Goal: Task Accomplishment & Management: Use online tool/utility

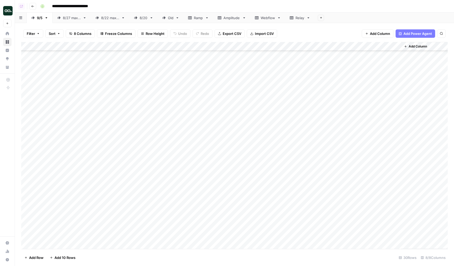
scroll to position [30, 0]
click at [151, 125] on div "Add Column" at bounding box center [234, 145] width 427 height 207
click at [317, 125] on div "Add Column" at bounding box center [234, 145] width 427 height 207
click at [370, 119] on div "Add Column" at bounding box center [234, 145] width 427 height 207
click at [384, 123] on div "Add Column" at bounding box center [234, 145] width 427 height 207
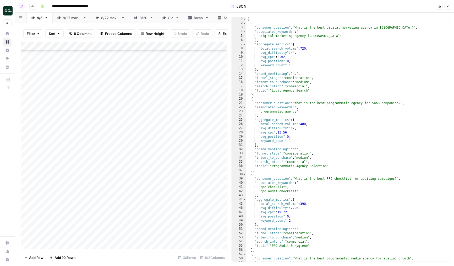
click at [113, 123] on div "Add Column" at bounding box center [124, 145] width 206 height 207
click at [447, 8] on button "Close" at bounding box center [447, 6] width 7 height 7
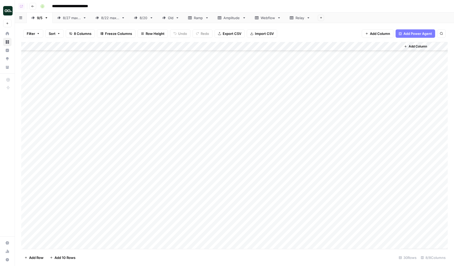
click at [201, 123] on div "Add Column" at bounding box center [234, 145] width 427 height 207
click at [230, 122] on div "Add Column" at bounding box center [234, 145] width 427 height 207
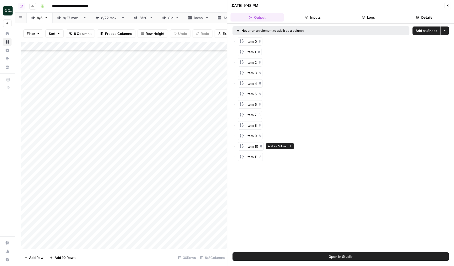
click at [235, 158] on div "Item 11 8" at bounding box center [341, 157] width 216 height 8
click at [235, 156] on icon "button" at bounding box center [234, 156] width 3 height 3
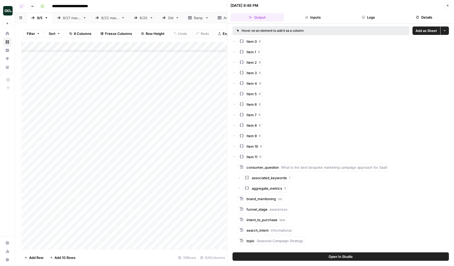
click at [235, 156] on icon "button" at bounding box center [235, 156] width 2 height 1
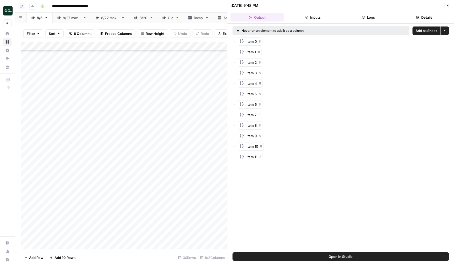
click at [235, 148] on icon "button" at bounding box center [234, 146] width 3 height 3
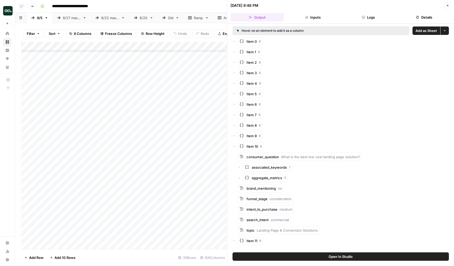
click at [235, 148] on icon "button" at bounding box center [233, 146] width 3 height 3
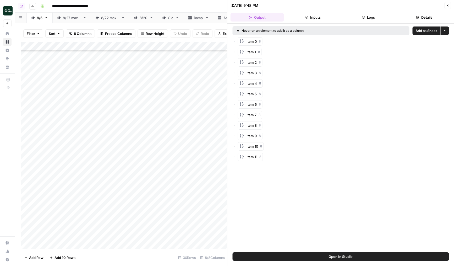
click at [235, 136] on icon "button" at bounding box center [234, 135] width 3 height 3
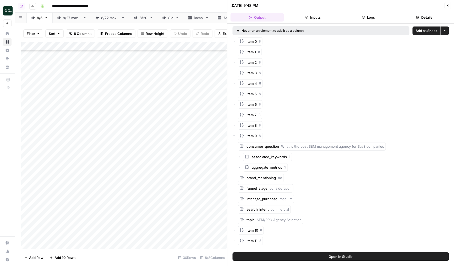
click at [235, 136] on icon "button" at bounding box center [233, 135] width 3 height 3
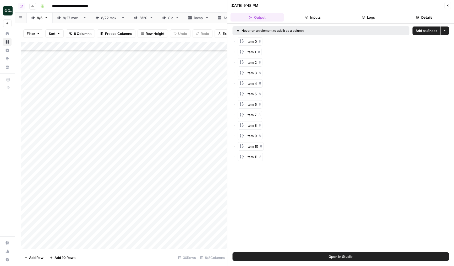
click at [110, 131] on div "Add Column" at bounding box center [124, 145] width 206 height 207
click at [145, 132] on div "Add Column" at bounding box center [124, 145] width 206 height 207
click at [188, 131] on div "Add Column" at bounding box center [124, 145] width 206 height 207
click at [367, 20] on button "Logs" at bounding box center [368, 17] width 53 height 8
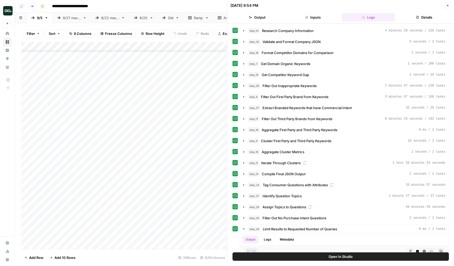
click at [271, 17] on button "Output" at bounding box center [257, 17] width 53 height 8
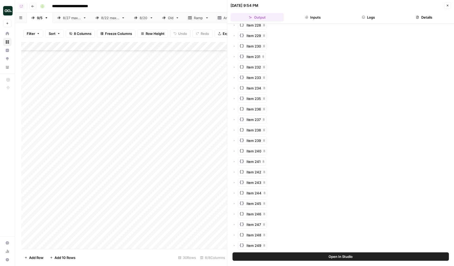
scroll to position [78, 0]
click at [113, 182] on div "Add Column" at bounding box center [124, 145] width 206 height 207
click at [155, 181] on div "Add Column" at bounding box center [124, 145] width 206 height 207
click at [215, 183] on div "Add Column" at bounding box center [124, 145] width 206 height 207
click at [208, 185] on div "Add Column" at bounding box center [124, 145] width 206 height 207
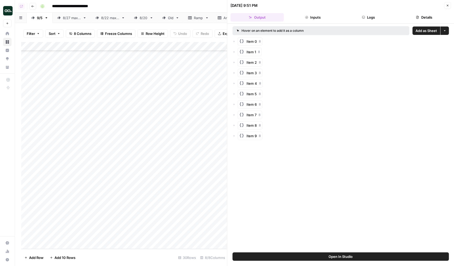
click at [235, 135] on icon "button" at bounding box center [234, 135] width 3 height 3
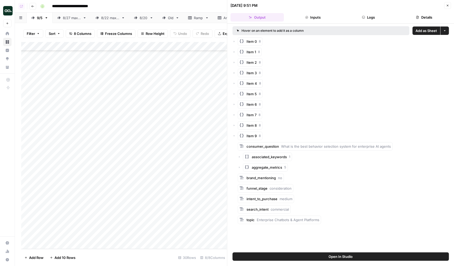
click at [235, 135] on icon "button" at bounding box center [234, 135] width 3 height 3
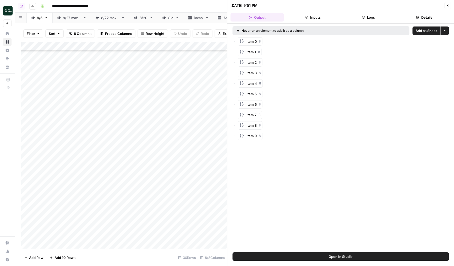
click at [366, 17] on button "Logs" at bounding box center [368, 17] width 53 height 8
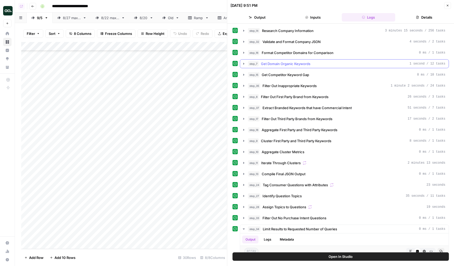
click at [279, 65] on span "Get Domain Organic Keywords" at bounding box center [286, 63] width 50 height 5
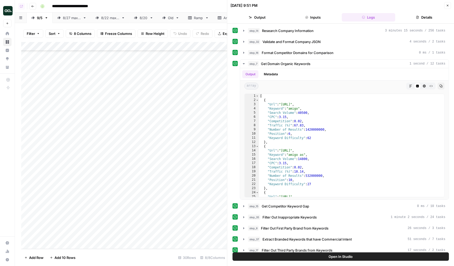
click at [448, 7] on button "Close" at bounding box center [447, 5] width 7 height 7
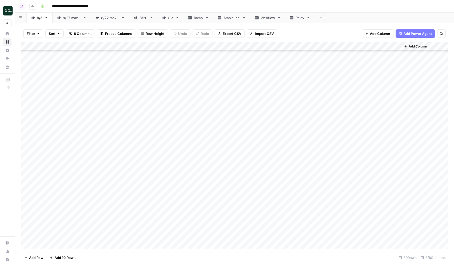
click at [209, 47] on div "Add Column" at bounding box center [234, 145] width 427 height 207
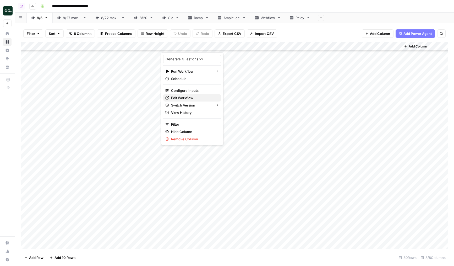
click at [180, 95] on link "Edit Workflow" at bounding box center [192, 97] width 58 height 7
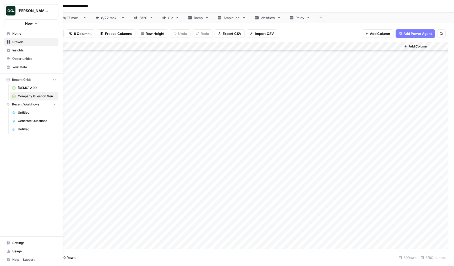
click at [10, 32] on icon at bounding box center [9, 34] width 4 height 4
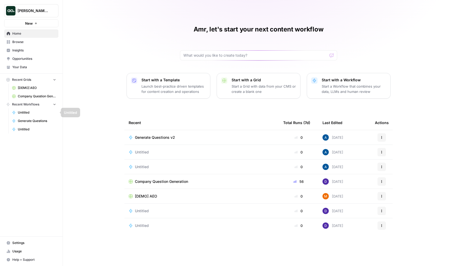
click at [44, 121] on span "Generate Questions" at bounding box center [37, 120] width 38 height 5
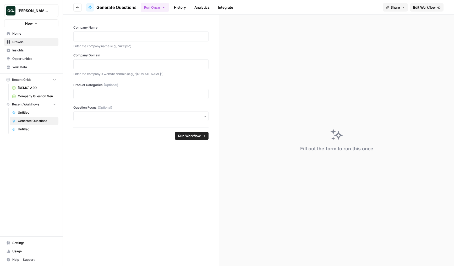
click at [419, 7] on span "Edit Workflow" at bounding box center [424, 7] width 23 height 5
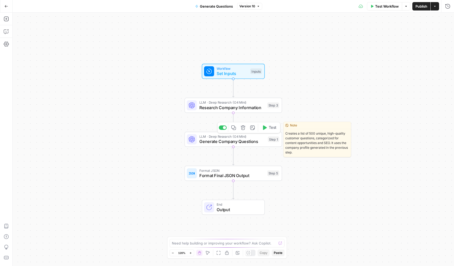
click at [207, 140] on span "Generate Company Questions" at bounding box center [232, 141] width 66 height 6
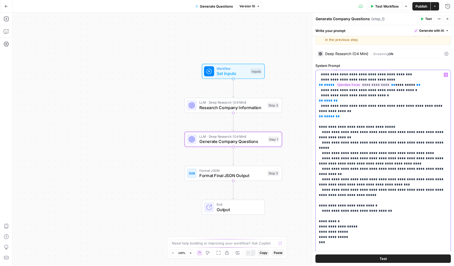
scroll to position [34, 0]
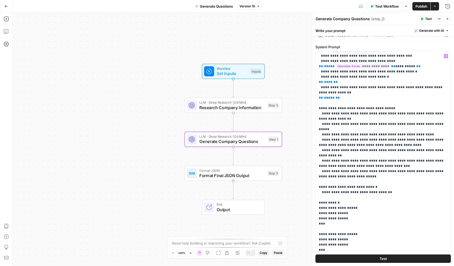
click at [262, 251] on span "Copy" at bounding box center [264, 252] width 8 height 5
click at [447, 19] on icon "button" at bounding box center [447, 18] width 3 height 3
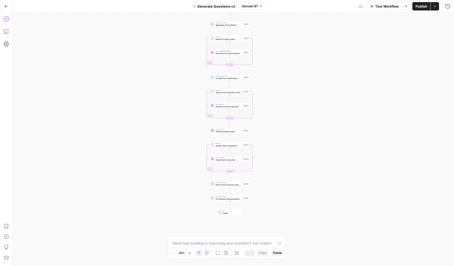
click at [9, 18] on button "Add Steps" at bounding box center [6, 19] width 8 height 8
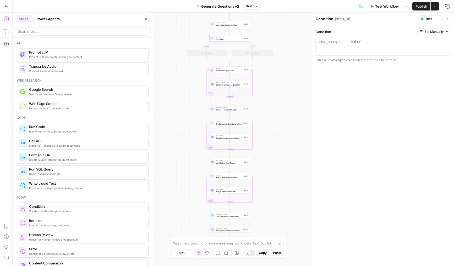
click at [207, 253] on icon "button" at bounding box center [207, 253] width 4 height 4
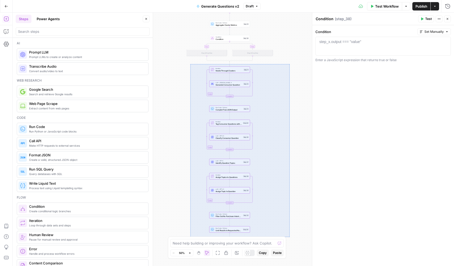
drag, startPoint x: 190, startPoint y: 64, endPoint x: 290, endPoint y: 237, distance: 199.2
click at [290, 237] on div "true false Workflow Set Inputs Inputs LLM · Deep Research (O4 Mini) Research Co…" at bounding box center [234, 139] width 442 height 253
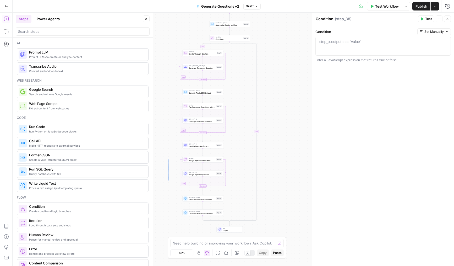
click at [168, 180] on div "true false Workflow Set Inputs Inputs LLM · Deep Research (O4 Mini) Research Co…" at bounding box center [234, 139] width 442 height 253
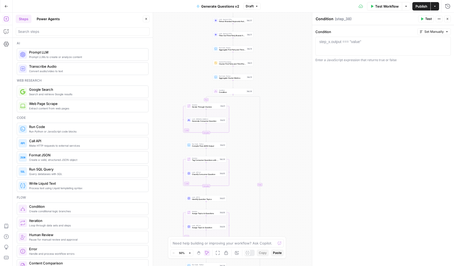
click at [168, 180] on div "true false Workflow Set Inputs Inputs LLM · Deep Research (O4 Mini) Research Co…" at bounding box center [234, 139] width 442 height 253
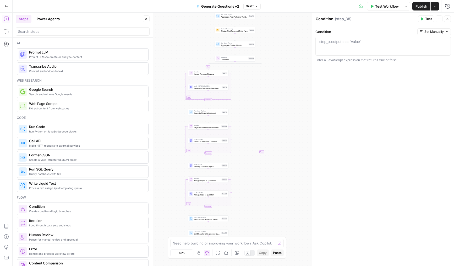
click at [149, 19] on button "Close" at bounding box center [146, 18] width 7 height 7
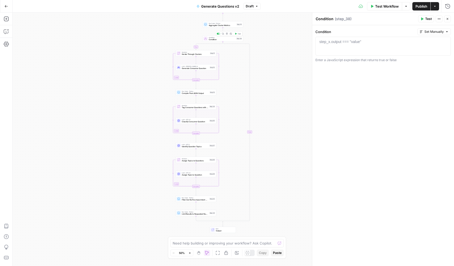
click at [212, 41] on span "Condition" at bounding box center [222, 39] width 26 height 3
click at [341, 12] on div "Test Workflow Options Publish Actions Run History" at bounding box center [357, 6] width 193 height 12
click at [328, 15] on header "Condition Condition ( step_38 ) Test Actions Close" at bounding box center [383, 19] width 142 height 13
click at [328, 17] on textarea "Condition" at bounding box center [325, 18] width 18 height 5
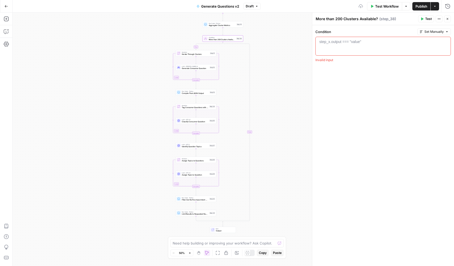
click at [342, 20] on textarea "More than 200 Clusters Available?" at bounding box center [347, 18] width 62 height 5
click at [380, 20] on textarea "More than 200 Keyword Clusters Available?" at bounding box center [355, 18] width 79 height 5
click at [362, 84] on div "Condition Set Manually 1 step_x.output === "value" XXXXXXXXXXXXXXXXXXXXXXXXXXXX…" at bounding box center [383, 145] width 142 height 241
click at [335, 19] on textarea "More than 200 Keyword Clusters Available?" at bounding box center [355, 18] width 79 height 5
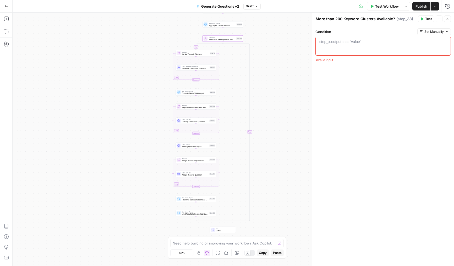
click at [335, 19] on textarea "More than 200 Keyword Clusters Available?" at bounding box center [355, 18] width 79 height 5
click at [334, 19] on textarea "More than 200 Keyword Clusters Available?" at bounding box center [355, 18] width 79 height 5
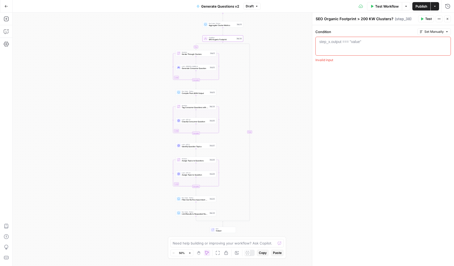
type textarea "SEO Organic Footprint > 200 KW Clusters?"
click at [342, 46] on div at bounding box center [383, 51] width 131 height 24
click at [345, 81] on div "Condition Set Manually 1 step_x.output === "value" XXXXXXXXXXXXXXXXXXXXXXXXXXXX…" at bounding box center [383, 145] width 142 height 241
click at [361, 19] on textarea "SEO Organic Footprint > 200 KW Clusters?" at bounding box center [355, 18] width 78 height 5
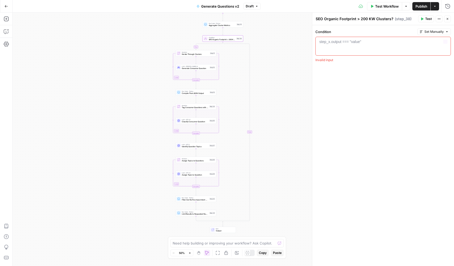
click at [352, 44] on div "step_x.output === "value"" at bounding box center [340, 41] width 42 height 5
click at [270, 70] on div "true false Workflow Set Inputs Inputs LLM · Deep Research (O4 Mini) Research Co…" at bounding box center [234, 139] width 442 height 253
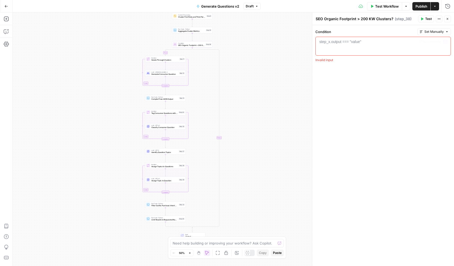
click at [450, 17] on button "Close" at bounding box center [447, 18] width 7 height 7
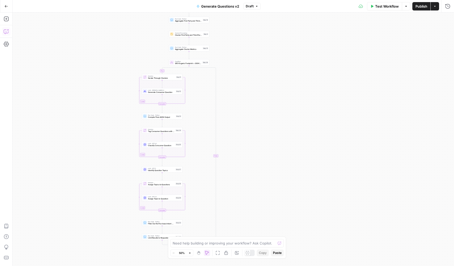
click at [4, 32] on icon "button" at bounding box center [6, 31] width 5 height 5
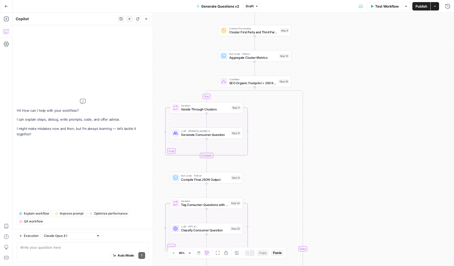
click at [78, 250] on div "Auto Mode Send" at bounding box center [82, 256] width 125 height 12
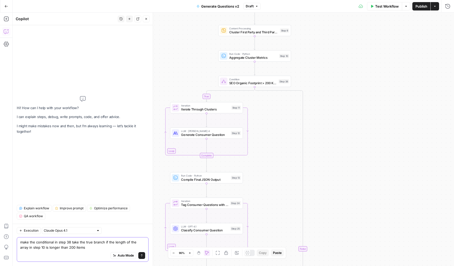
click at [42, 248] on textarea "make the conditional in step 38 take the true branch if the length of the array…" at bounding box center [82, 244] width 125 height 10
click at [82, 248] on textarea "make the conditional in step 38 take the true branch if the length of the array…" at bounding box center [82, 244] width 125 height 10
click at [69, 250] on textarea "make the conditional in step 38 take the true branch if the length of the array…" at bounding box center [82, 244] width 125 height 10
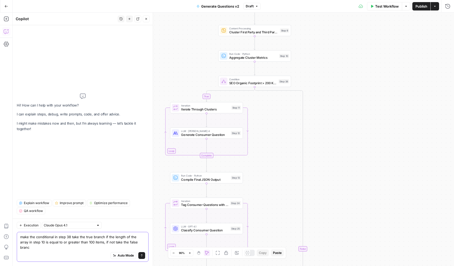
type textarea "make the conditional in step 38 take the true branch if the length of the array…"
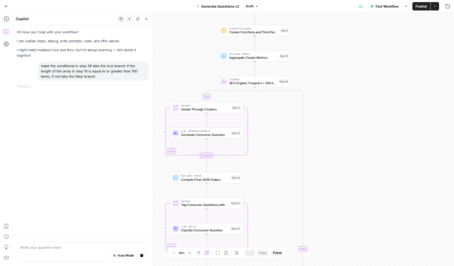
click at [253, 83] on span "SEO Organic Footprint > 200 KW Clusters?" at bounding box center [252, 82] width 47 height 5
click at [360, 20] on textarea "SEO Organic Footprint > 200 KW Clusters?" at bounding box center [355, 18] width 78 height 5
type textarea "SEO Organic Footprint > 100 KW Clusters?"
click at [354, 104] on div "Condition Set Manually 1 step_x.output === "value" XXXXXXXXXXXXXXXXXXXXXXXXXXXX…" at bounding box center [383, 145] width 142 height 241
click at [448, 18] on icon "button" at bounding box center [447, 18] width 3 height 3
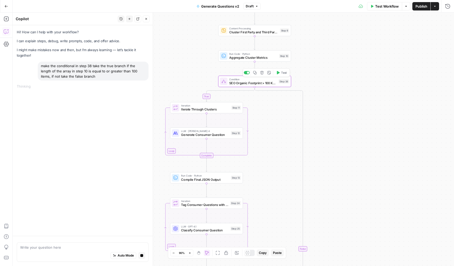
click at [248, 83] on span "SEO Organic Footprint > 100 KW Clusters?" at bounding box center [252, 82] width 47 height 5
click at [322, 19] on textarea "SEO Organic Footprint > 100 KW Clusters?" at bounding box center [354, 18] width 77 height 5
click at [291, 112] on div "true false Workflow Set Inputs Inputs LLM · Deep Research (O4 Mini) Research Co…" at bounding box center [234, 139] width 442 height 253
click at [361, 19] on textarea "Organic Footprint > 100 KW Clusters?" at bounding box center [350, 18] width 69 height 5
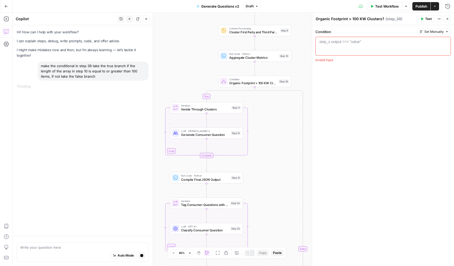
click at [361, 19] on textarea "Organic Footprint > 100 KW Clusters?" at bounding box center [350, 18] width 69 height 5
click at [279, 122] on div "true false Workflow Set Inputs Inputs LLM · Deep Research (O4 Mini) Research Co…" at bounding box center [234, 139] width 442 height 253
click at [338, 17] on textarea "Organic Footprint > 100 Clusters?" at bounding box center [346, 18] width 61 height 5
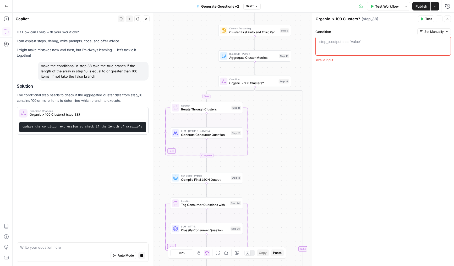
drag, startPoint x: 343, startPoint y: 19, endPoint x: 307, endPoint y: 21, distance: 35.1
click at [307, 21] on body "[PERSON_NAME] Test New Home Browse Insights Opportunities Your Data Recent Grid…" at bounding box center [227, 133] width 454 height 266
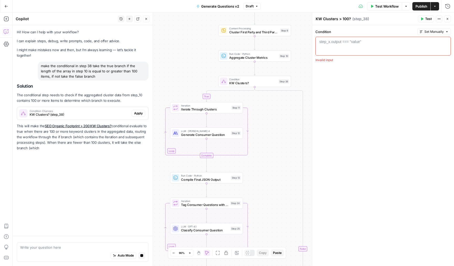
type textarea "KW Clusters > 100?"
click at [321, 57] on div "Condition Set Manually 1 step_x.output === "value" XXXXXXXXXXXXXXXXXXXXXXXXXXXX…" at bounding box center [383, 45] width 135 height 34
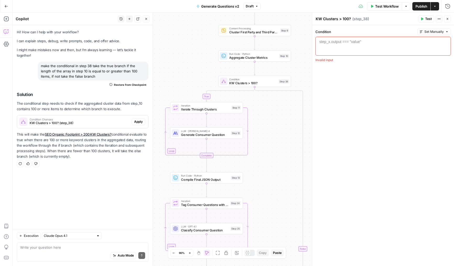
click at [449, 19] on icon "button" at bounding box center [447, 18] width 3 height 3
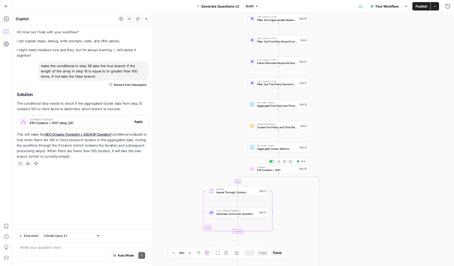
click at [264, 171] on span "KW Clusters > 100?" at bounding box center [277, 170] width 40 height 4
click at [318, 18] on textarea "KW Clusters > 100?" at bounding box center [333, 18] width 35 height 5
click at [360, 140] on div "Condition Set Manually 1 step_x.output === "value" XXXXXXXXXXXXXXXXXXXXXXXXXXXX…" at bounding box center [383, 145] width 142 height 241
click at [317, 19] on textarea "SEO KW Clusters > 100?" at bounding box center [338, 18] width 44 height 5
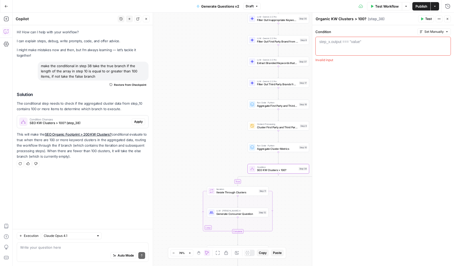
type textarea "Organic KW Clusters > 100?"
click at [365, 121] on div "Condition Set Manually 1 step_x.output === "value" XXXXXXXXXXXXXXXXXXXXXXXXXXXX…" at bounding box center [383, 145] width 142 height 241
click at [447, 20] on button "Close" at bounding box center [447, 18] width 7 height 7
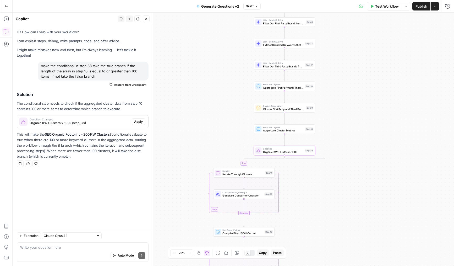
click at [139, 121] on span "Apply" at bounding box center [138, 121] width 9 height 5
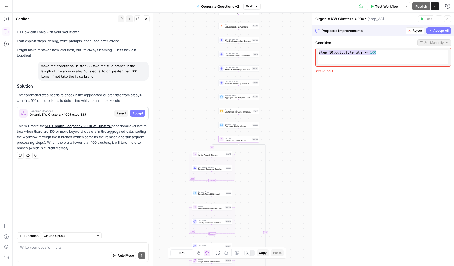
click at [433, 31] on span "Accept All" at bounding box center [440, 30] width 15 height 5
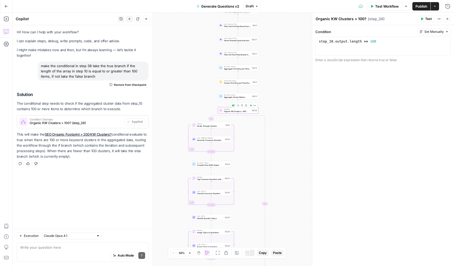
click at [254, 108] on div "Condition Organic KW Clusters > 100? Step 38 Copy step Delete step Add Note Test" at bounding box center [238, 110] width 41 height 6
click at [254, 106] on span "Test" at bounding box center [254, 105] width 3 height 2
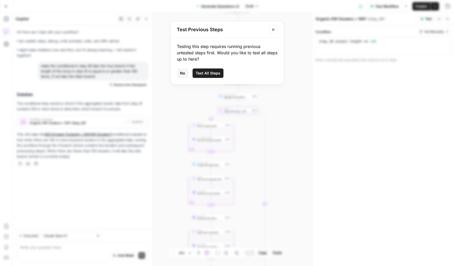
click at [204, 72] on span "Test All Steps" at bounding box center [208, 73] width 25 height 5
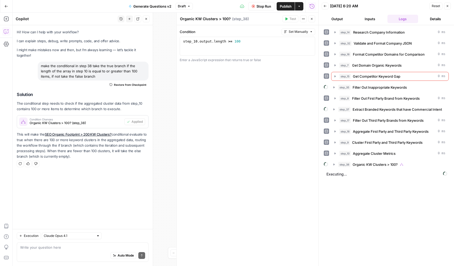
click at [145, 20] on icon "button" at bounding box center [146, 18] width 3 height 3
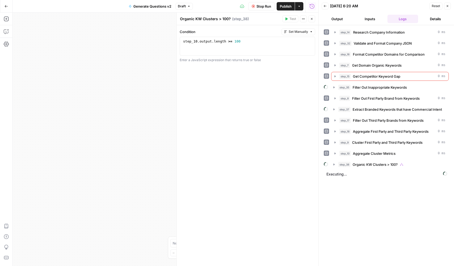
click at [310, 24] on header "Organic KW Clusters > 100? Organic KW Clusters > 100? ( step_38 ) Test Actions …" at bounding box center [248, 19] width 142 height 13
click at [311, 20] on icon "button" at bounding box center [311, 18] width 3 height 3
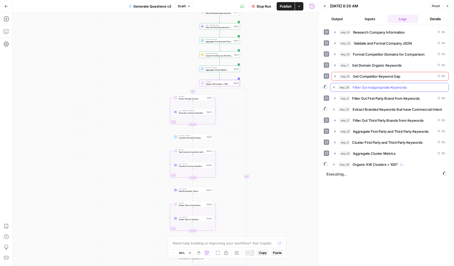
click at [346, 89] on span "step_35" at bounding box center [344, 87] width 12 height 5
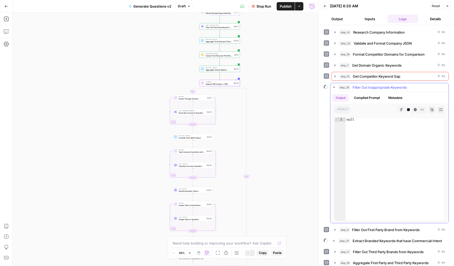
click at [361, 89] on span "Filter Out Inappropriate Keywords" at bounding box center [380, 87] width 54 height 5
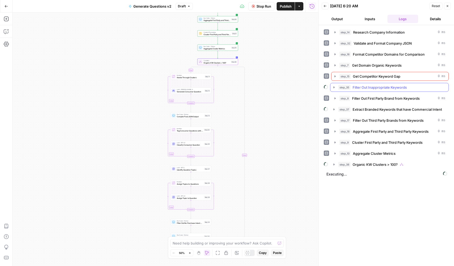
click at [335, 88] on icon "button" at bounding box center [334, 87] width 4 height 4
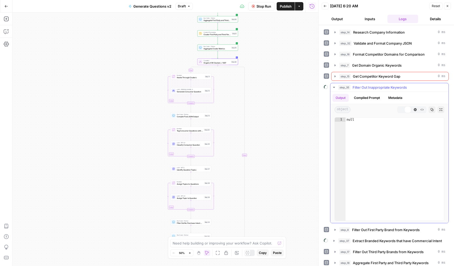
click at [334, 88] on icon "button" at bounding box center [334, 87] width 4 height 4
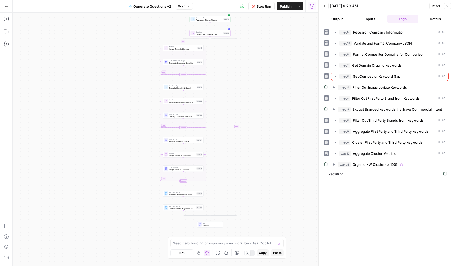
click at [289, 109] on div "true false Workflow Set Inputs Inputs LLM · Deep Research (O4 Mini) Research Co…" at bounding box center [166, 139] width 306 height 253
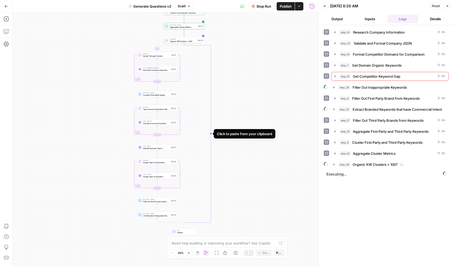
click at [211, 134] on icon "Edge from step_38 to step_38-conditional-end" at bounding box center [197, 134] width 27 height 180
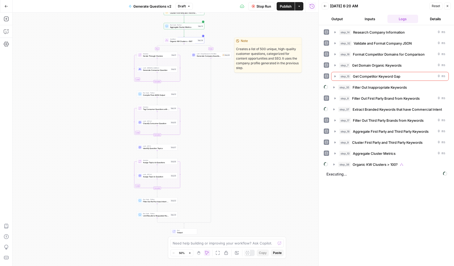
click at [205, 55] on span "Generate Company Questions" at bounding box center [209, 56] width 24 height 3
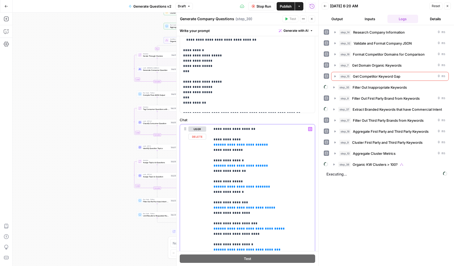
click at [312, 21] on button "Close" at bounding box center [311, 18] width 7 height 7
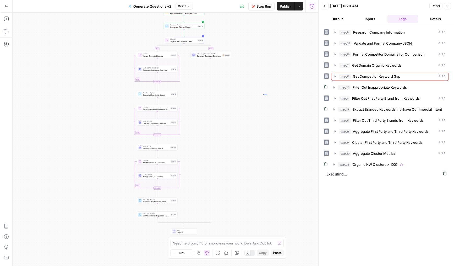
drag, startPoint x: 263, startPoint y: 95, endPoint x: 272, endPoint y: 94, distance: 8.7
click at [272, 94] on div "true false Workflow Set Inputs Inputs LLM · Deep Research (O4 Mini) Research Co…" at bounding box center [166, 139] width 306 height 253
drag, startPoint x: 240, startPoint y: 85, endPoint x: 254, endPoint y: 86, distance: 14.2
click at [254, 86] on div "true false Workflow Set Inputs Inputs LLM · Deep Research (O4 Mini) Research Co…" at bounding box center [166, 139] width 306 height 253
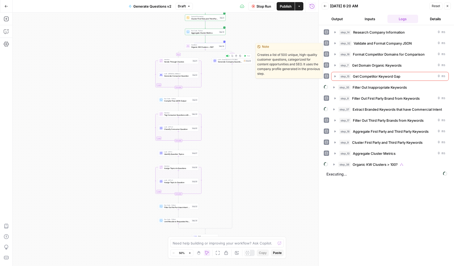
click at [224, 61] on span "Generate Company Questions" at bounding box center [230, 61] width 24 height 3
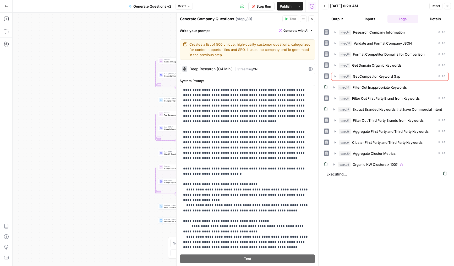
click at [312, 19] on icon "button" at bounding box center [311, 18] width 3 height 3
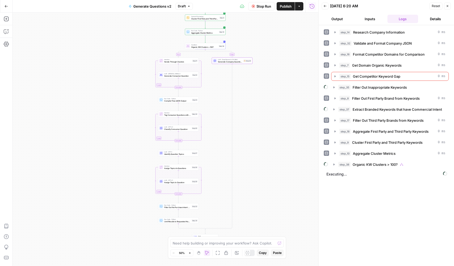
click at [449, 6] on button "Close" at bounding box center [447, 6] width 7 height 7
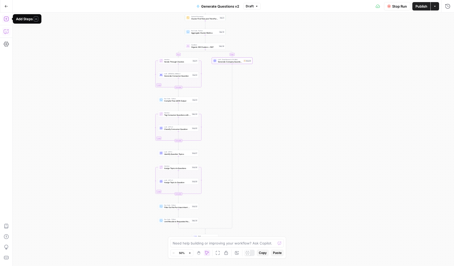
click at [7, 32] on icon "button" at bounding box center [6, 31] width 5 height 5
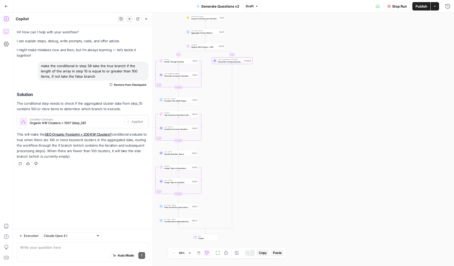
click at [132, 22] on header "Copilot History New chat Detach Close" at bounding box center [83, 19] width 140 height 13
click at [130, 21] on button "New chat" at bounding box center [129, 18] width 7 height 7
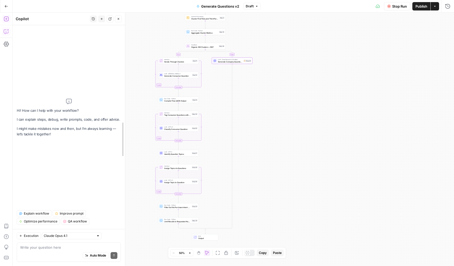
drag, startPoint x: 152, startPoint y: 51, endPoint x: 124, endPoint y: 51, distance: 27.8
click at [46, 249] on textarea at bounding box center [68, 247] width 97 height 5
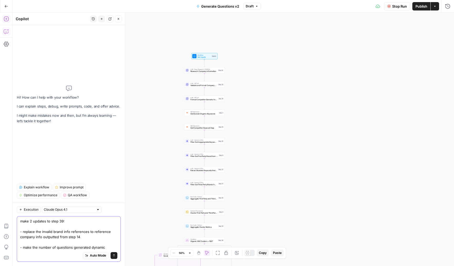
click at [61, 221] on textarea "make 2 updates to step 39: - replace the invalid brand info references to refer…" at bounding box center [68, 233] width 97 height 31
click at [33, 221] on textarea "make 2 updates to step 39: - replace the invalid brand info references to refer…" at bounding box center [68, 233] width 97 height 31
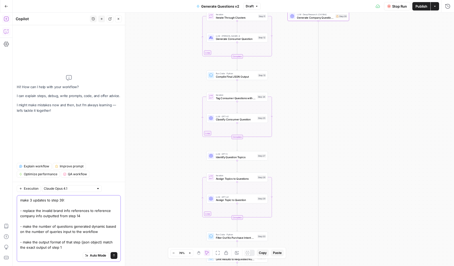
type textarea "make 3 updates to step 39: - replace the invalid brand info references to refer…"
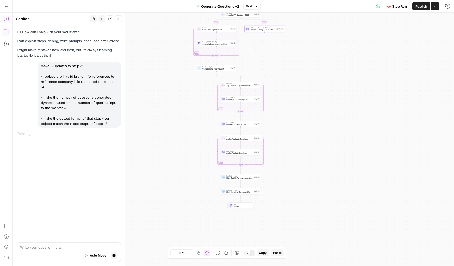
click at [194, 91] on div "true false Workflow Set Inputs Inputs LLM · Deep Research (O4 Mini) Research Co…" at bounding box center [234, 139] width 442 height 253
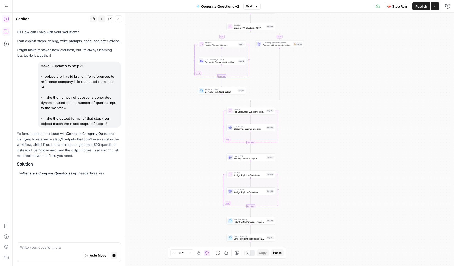
click at [194, 137] on div "true false Workflow Set Inputs Inputs LLM · Deep Research (O4 Mini) Research Co…" at bounding box center [234, 139] width 442 height 253
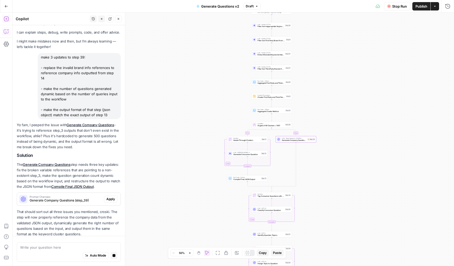
click at [110, 199] on div "Prompt Changes Generate Company Questions (step_39) Apply" at bounding box center [69, 199] width 104 height 13
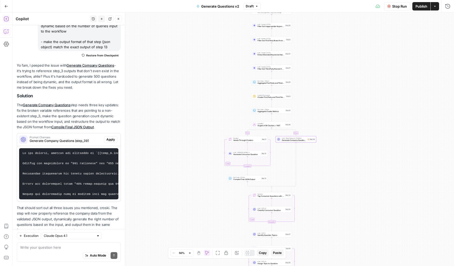
scroll to position [55, 0]
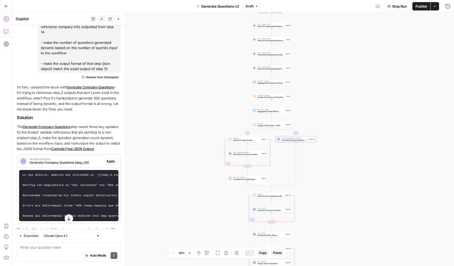
click at [108, 159] on button "Apply" at bounding box center [110, 161] width 13 height 7
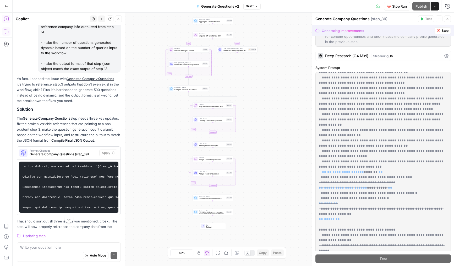
scroll to position [289, 0]
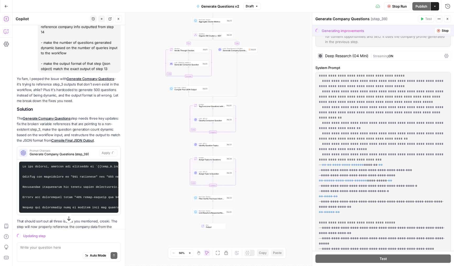
click at [179, 178] on div "true false Workflow Set Inputs Inputs LLM · Deep Research (O4 Mini) Research Co…" at bounding box center [234, 139] width 442 height 253
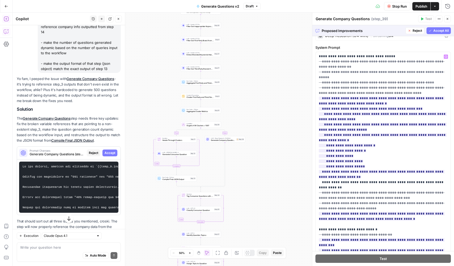
scroll to position [402, 0]
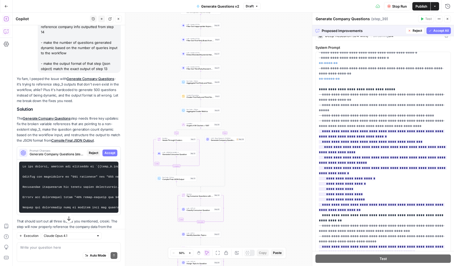
click at [437, 30] on span "Accept All" at bounding box center [440, 30] width 15 height 5
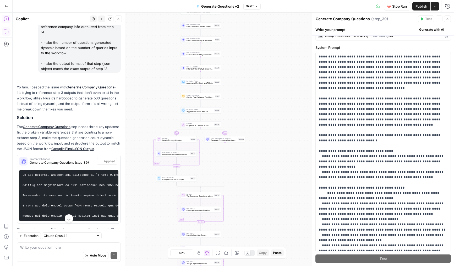
scroll to position [0, 0]
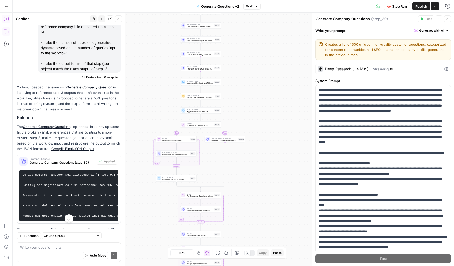
click at [118, 20] on icon "button" at bounding box center [118, 18] width 3 height 3
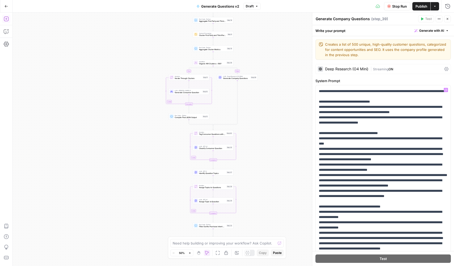
scroll to position [104, 0]
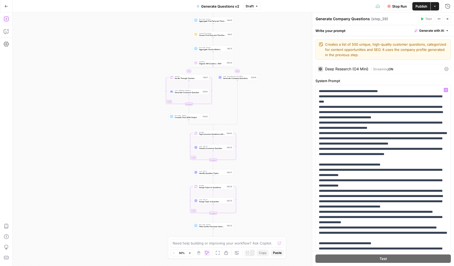
click at [361, 69] on div "Deep Research (O4 Mini)" at bounding box center [346, 69] width 43 height 4
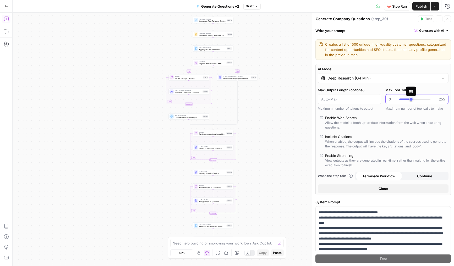
drag, startPoint x: 405, startPoint y: 98, endPoint x: 411, endPoint y: 99, distance: 6.9
click at [411, 99] on div at bounding box center [414, 98] width 31 height 5
click at [412, 99] on div at bounding box center [414, 98] width 31 height 5
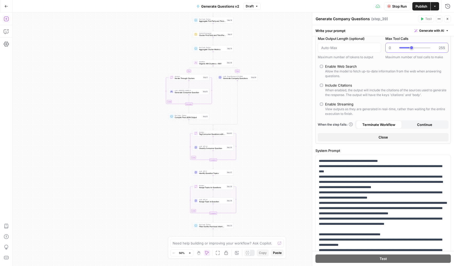
scroll to position [61, 0]
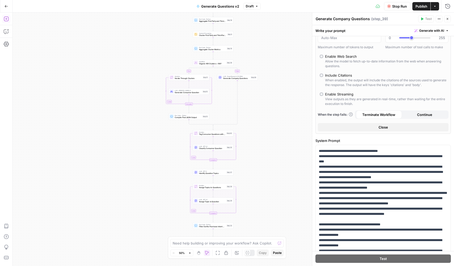
click at [336, 62] on div "Allow the model to fetch up-to-date information from the web when answering que…" at bounding box center [385, 63] width 121 height 9
click at [267, 142] on div "true false Workflow Set Inputs Inputs LLM · Deep Research (O4 Mini) Research Co…" at bounding box center [234, 139] width 442 height 253
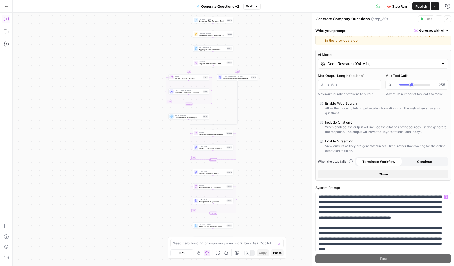
scroll to position [1, 0]
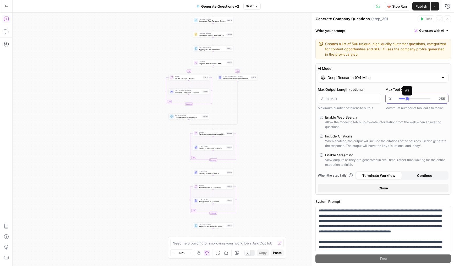
type input "**"
drag, startPoint x: 410, startPoint y: 98, endPoint x: 407, endPoint y: 99, distance: 3.5
click at [407, 99] on div at bounding box center [414, 98] width 31 height 5
click at [449, 19] on span "Close" at bounding box center [449, 19] width 0 height 0
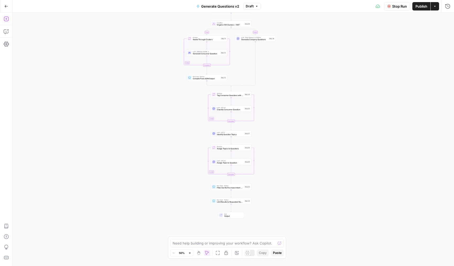
click at [175, 176] on div "true false Workflow Set Inputs Inputs LLM · Deep Research (O4 Mini) Research Co…" at bounding box center [234, 139] width 442 height 253
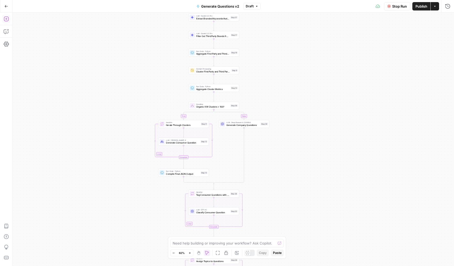
click at [376, 7] on icon at bounding box center [378, 5] width 4 height 3
click at [378, 7] on icon at bounding box center [378, 6] width 4 height 4
click at [445, 7] on button "Run History" at bounding box center [448, 6] width 8 height 8
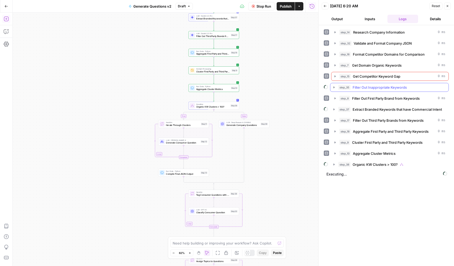
click at [360, 87] on span "Filter Out Inappropriate Keywords" at bounding box center [380, 87] width 54 height 5
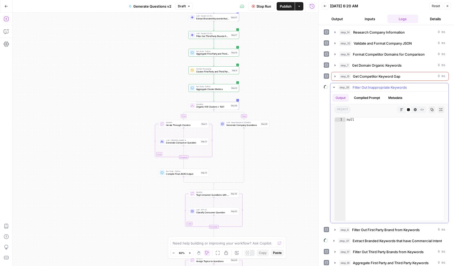
click at [360, 87] on span "Filter Out Inappropriate Keywords" at bounding box center [380, 87] width 54 height 5
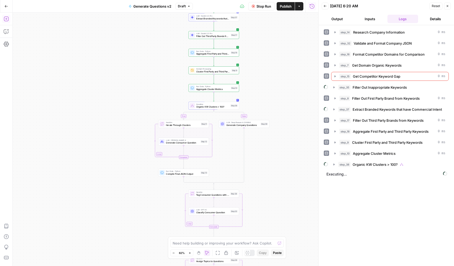
click at [447, 9] on button "Close" at bounding box center [447, 6] width 7 height 7
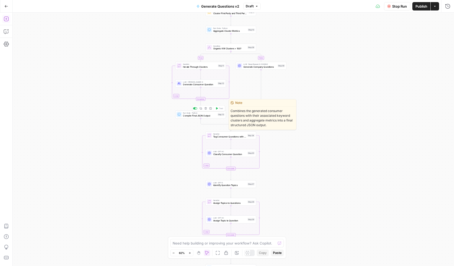
click at [190, 115] on span "Compile Final JSON Output" at bounding box center [199, 115] width 33 height 3
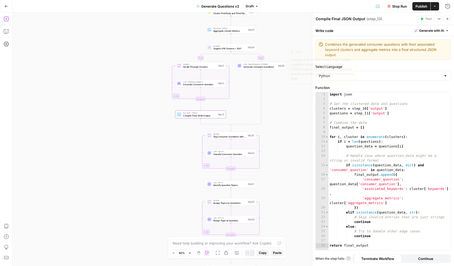
click at [273, 66] on span "Generate Company Questions" at bounding box center [259, 66] width 33 height 3
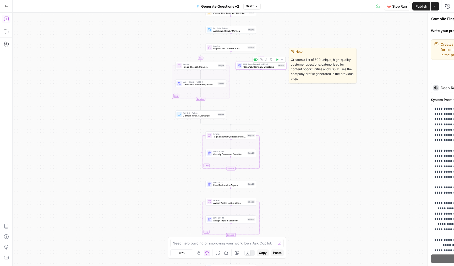
type textarea "Generate Company Questions"
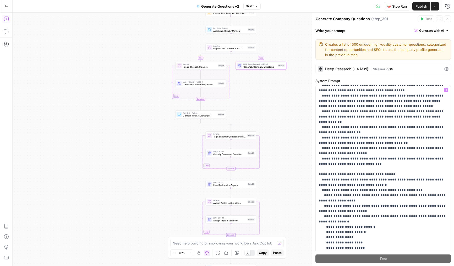
scroll to position [252, 0]
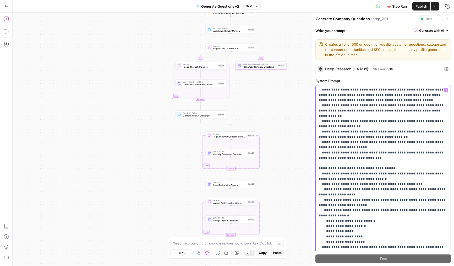
click at [368, 145] on p "**********" at bounding box center [383, 65] width 129 height 461
type input "topic"
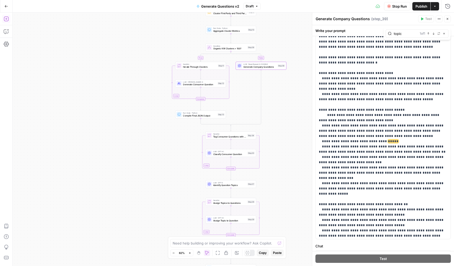
scroll to position [0, 0]
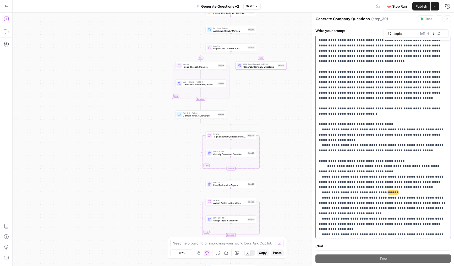
click at [392, 169] on p "**********" at bounding box center [383, 257] width 129 height 461
click at [374, 157] on p "**********" at bounding box center [383, 257] width 129 height 461
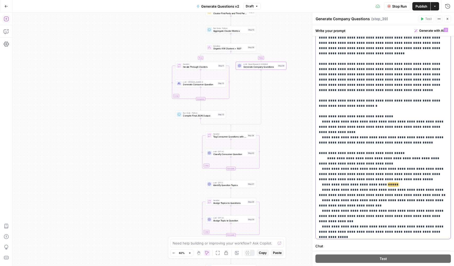
scroll to position [14, 0]
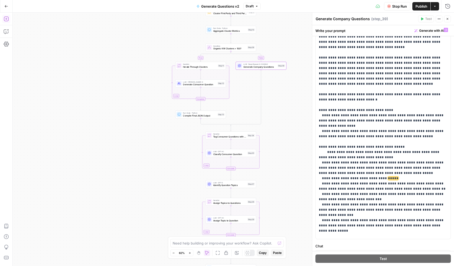
click at [448, 21] on button "Close" at bounding box center [447, 18] width 7 height 7
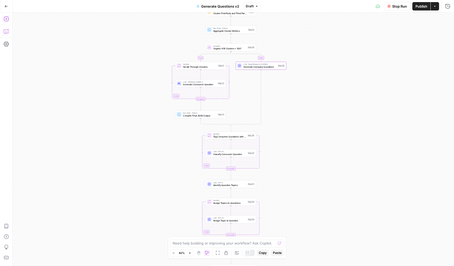
click at [7, 31] on icon "button" at bounding box center [6, 31] width 5 height 5
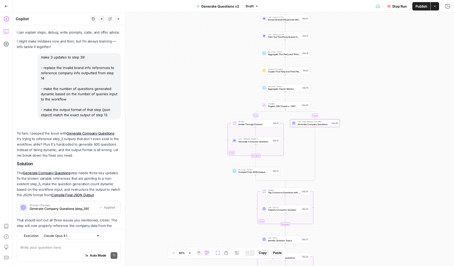
scroll to position [32, 0]
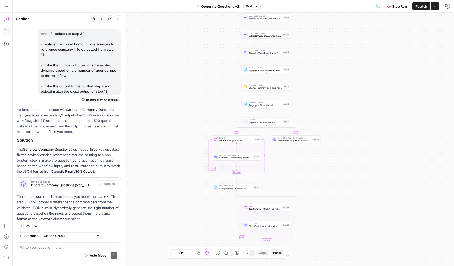
click at [57, 250] on textarea at bounding box center [68, 247] width 97 height 5
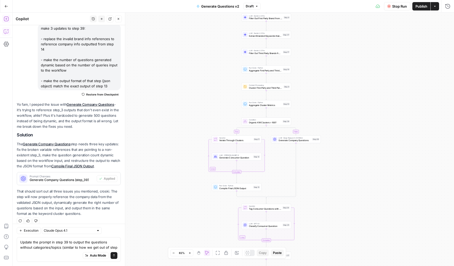
scroll to position [43, 0]
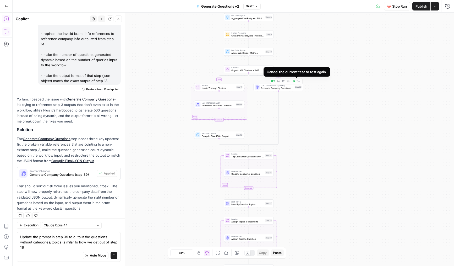
click at [397, 6] on span "Stop Run" at bounding box center [399, 6] width 15 height 5
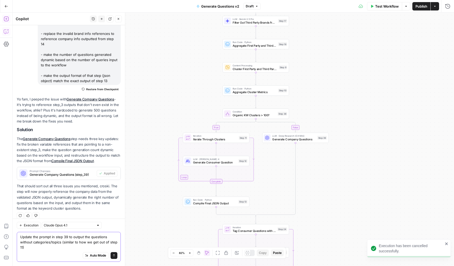
click at [49, 243] on textarea "Update the prompt in step 39 to output the questions without categories/topics …" at bounding box center [68, 242] width 97 height 16
click at [50, 249] on textarea "Update the prompt in step 39 to output the questions without categories/topics …" at bounding box center [68, 242] width 97 height 16
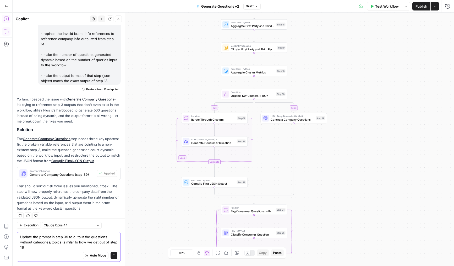
click at [54, 248] on textarea "Update the prompt in step 39 to output the questions without categories/topics …" at bounding box center [68, 242] width 97 height 16
click at [59, 246] on textarea "Update the prompt in step 39 to output the questions without categories/topics …" at bounding box center [68, 242] width 97 height 16
click at [61, 246] on textarea "Update the prompt in step 39 to output the questions without categories/topics …" at bounding box center [68, 242] width 97 height 16
drag, startPoint x: 66, startPoint y: 247, endPoint x: 63, endPoint y: 241, distance: 7.1
click at [63, 241] on textarea "Update the prompt in step 39 to output the questions without categories/topics …" at bounding box center [68, 242] width 97 height 16
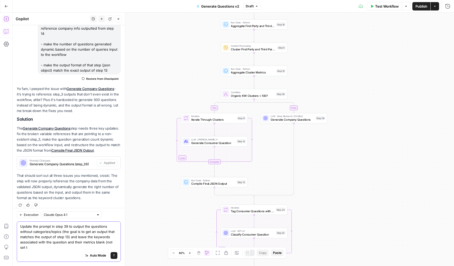
scroll to position [53, 0]
drag, startPoint x: 57, startPoint y: 249, endPoint x: 69, endPoint y: 238, distance: 16.7
click at [69, 238] on textarea "Update the prompt in step 39 to output the questions without categories/topics …" at bounding box center [68, 237] width 97 height 26
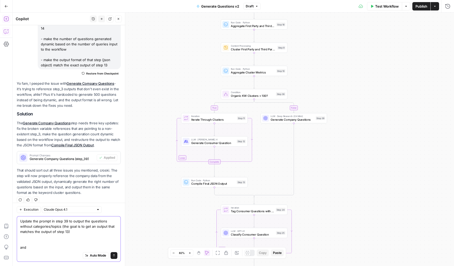
paste textarea "and leave the keywords associated with the question and their metrics blank (no…"
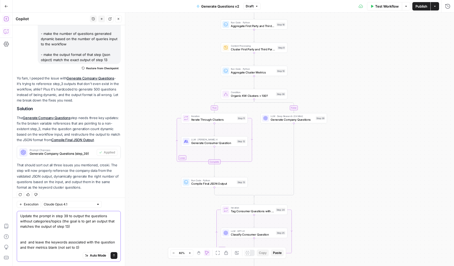
click at [28, 241] on textarea "Update the prompt in step 39 to output the questions without categories/topics …" at bounding box center [68, 231] width 97 height 37
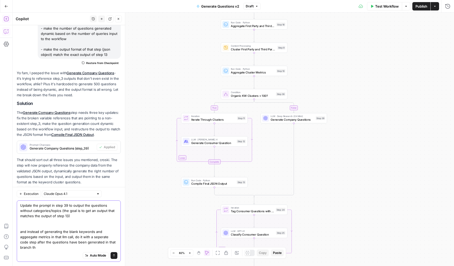
scroll to position [74, 0]
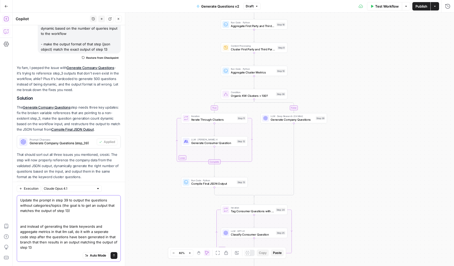
click at [66, 215] on textarea "Update the prompt in step 39 to output the questions without categories/topics …" at bounding box center [68, 223] width 97 height 52
type textarea "Update the prompt in step 39 to output the questions without categories/topics …"
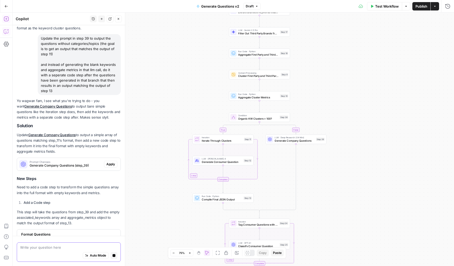
scroll to position [204, 0]
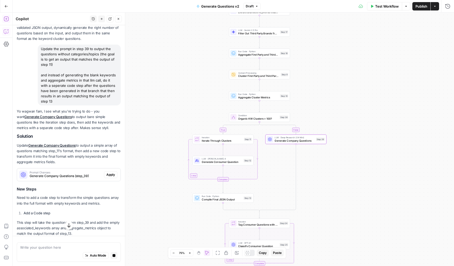
click at [110, 172] on span "Apply" at bounding box center [110, 174] width 9 height 5
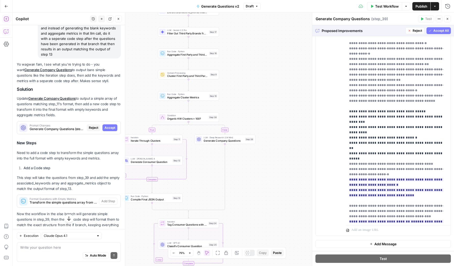
scroll to position [308, 0]
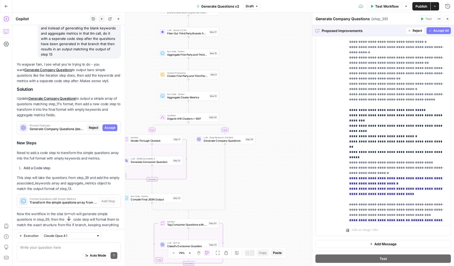
click at [436, 28] on span "Accept All" at bounding box center [440, 30] width 15 height 5
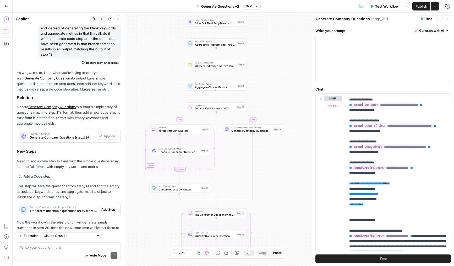
scroll to position [224, 0]
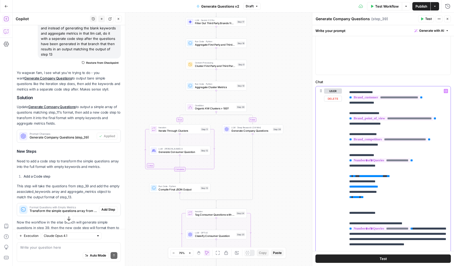
click at [362, 216] on p "**********" at bounding box center [398, 207] width 98 height 383
drag, startPoint x: 374, startPoint y: 215, endPoint x: 343, endPoint y: 186, distance: 42.4
click at [343, 186] on div "**********" at bounding box center [383, 199] width 135 height 226
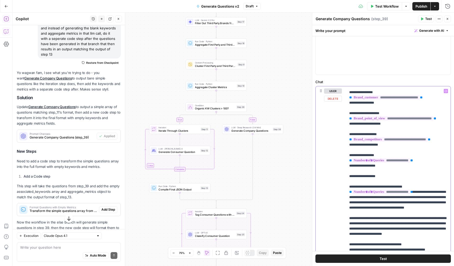
click at [366, 196] on p "**********" at bounding box center [398, 189] width 98 height 346
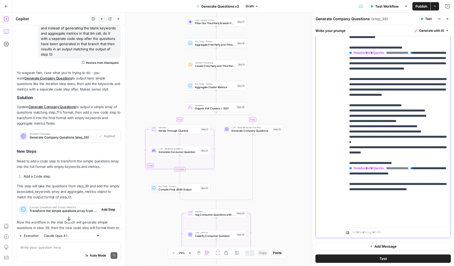
scroll to position [301, 0]
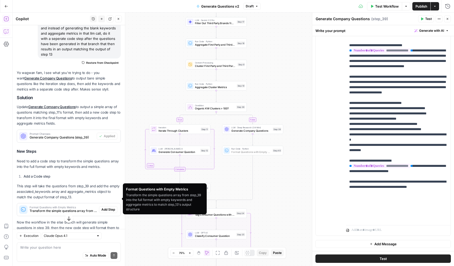
click at [106, 207] on span "Add Step" at bounding box center [108, 209] width 14 height 5
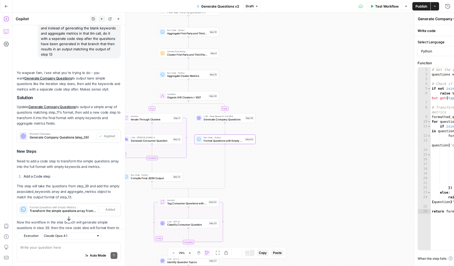
type textarea "Format Questions with Empty Metrics"
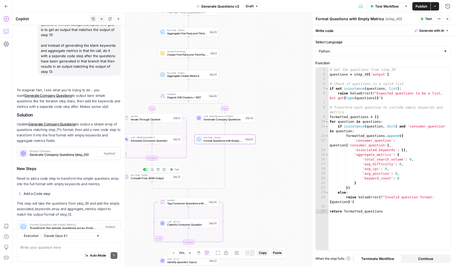
scroll to position [274, 0]
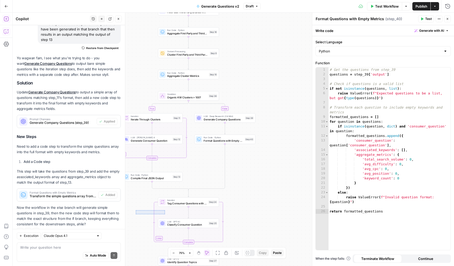
drag, startPoint x: 136, startPoint y: 214, endPoint x: 165, endPoint y: 210, distance: 29.4
click at [165, 210] on div "true false Workflow Set Inputs Inputs LLM · Deep Research (O4 Mini) Research Co…" at bounding box center [234, 139] width 442 height 253
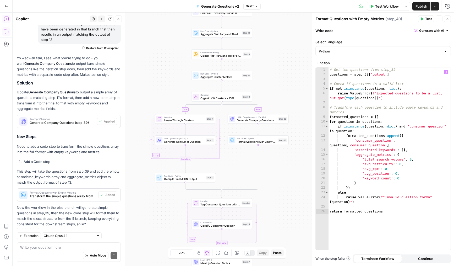
click at [448, 19] on icon "button" at bounding box center [447, 18] width 3 height 3
